Goal: Information Seeking & Learning: Learn about a topic

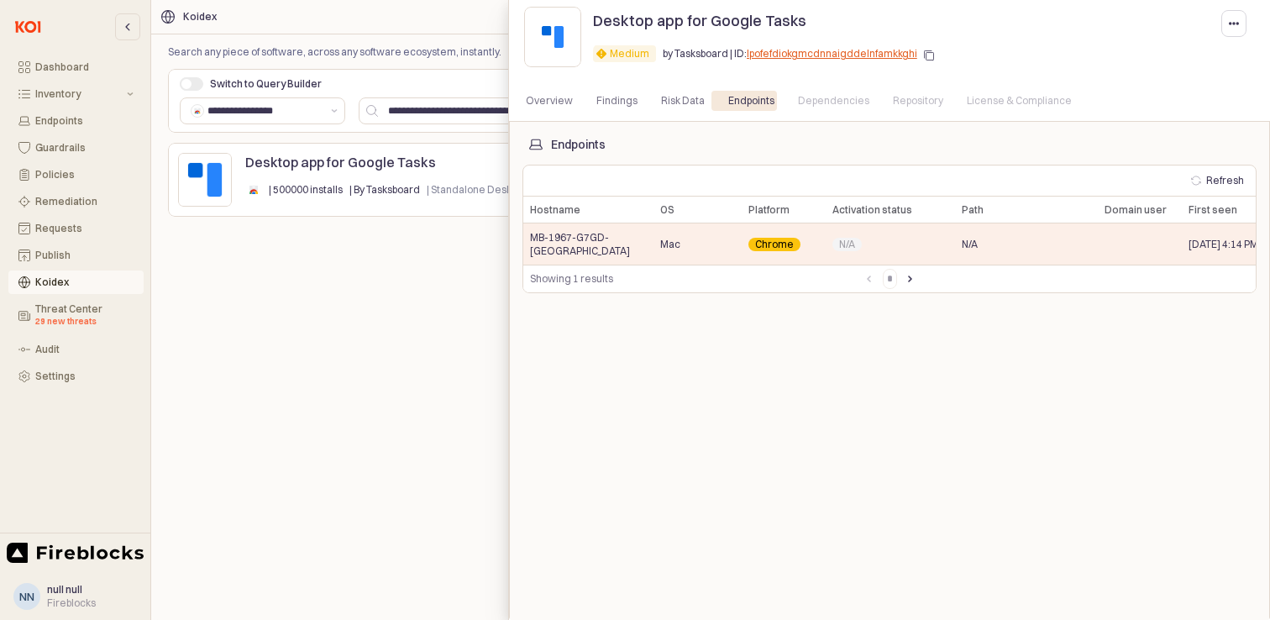
click at [924, 54] on icon "button" at bounding box center [929, 55] width 10 height 10
drag, startPoint x: 784, startPoint y: 24, endPoint x: 726, endPoint y: 22, distance: 58.8
click at [726, 22] on p "Desktop app for Google Tasks" at bounding box center [699, 20] width 213 height 23
drag, startPoint x: 797, startPoint y: 20, endPoint x: 594, endPoint y: 20, distance: 203.2
click at [594, 20] on div "Desktop app for Google Tasks" at bounding box center [785, 20] width 385 height 27
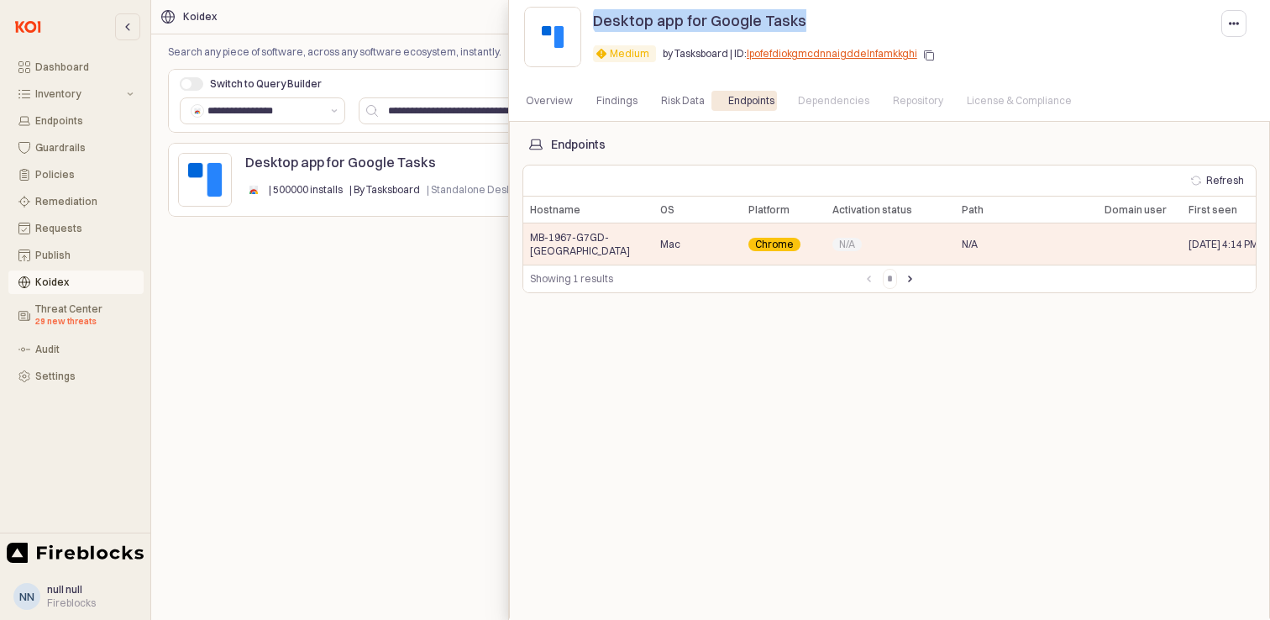
copy p "Desktop app for Google Tasks"
click at [554, 102] on div "Overview" at bounding box center [549, 101] width 47 height 20
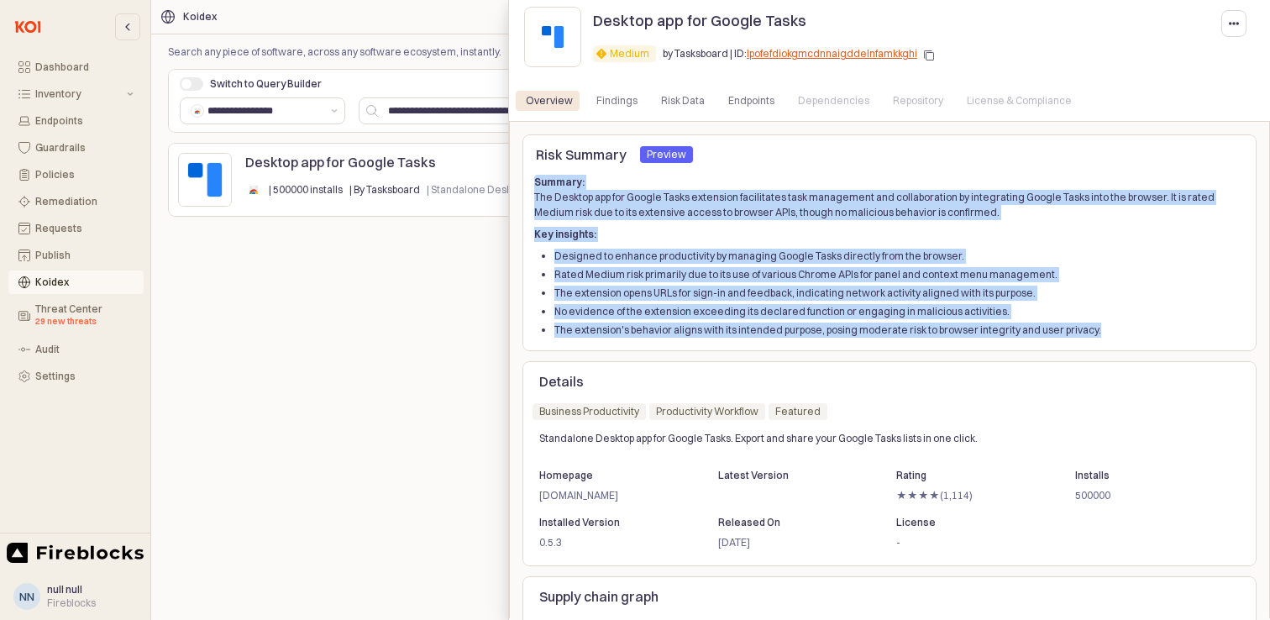
drag, startPoint x: 1089, startPoint y: 326, endPoint x: 531, endPoint y: 181, distance: 577.0
click at [531, 181] on div "Summary: The Desktop app for Google Tasks extension facilitates task management…" at bounding box center [889, 256] width 734 height 170
copy div "Summary: The Desktop app for Google Tasks extension facilitates task management…"
